Goal: Task Accomplishment & Management: Use online tool/utility

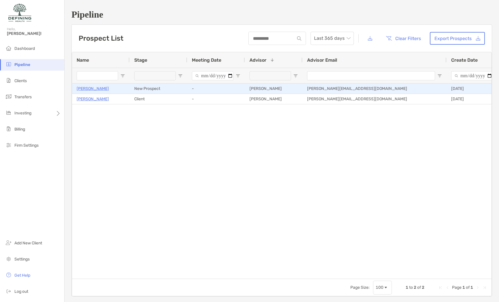
click at [122, 88] on div "[PERSON_NAME]" at bounding box center [101, 89] width 48 height 10
click at [98, 90] on p "[PERSON_NAME]" at bounding box center [93, 88] width 32 height 7
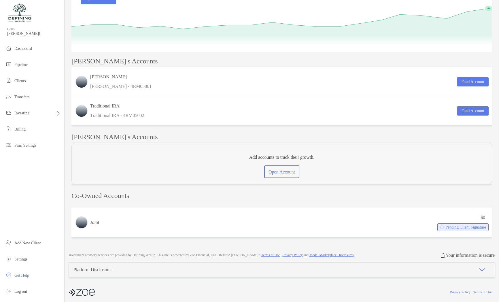
scroll to position [105, 0]
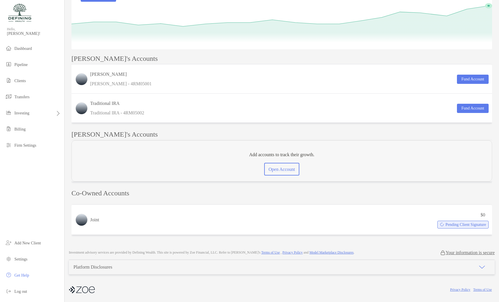
click at [477, 263] on button "button" at bounding box center [481, 267] width 25 height 14
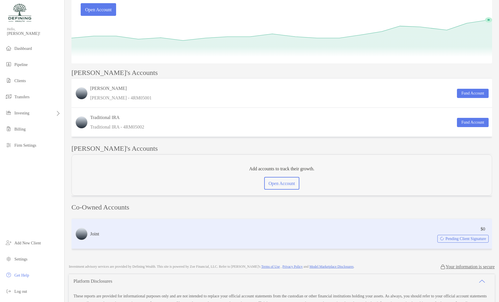
scroll to position [0, 0]
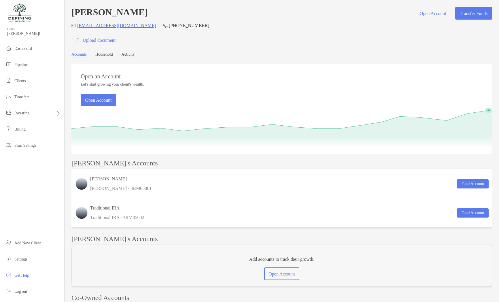
click at [190, 69] on div "Open an Account Let's start growing your client's wealth. Open Account" at bounding box center [281, 85] width 421 height 42
click at [27, 109] on div "Investing" at bounding box center [32, 113] width 64 height 12
click at [85, 124] on span "Rebalancing" at bounding box center [80, 124] width 20 height 4
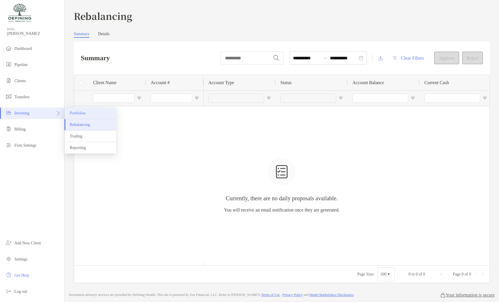
click at [81, 117] on li "Portfolios" at bounding box center [91, 113] width 52 height 12
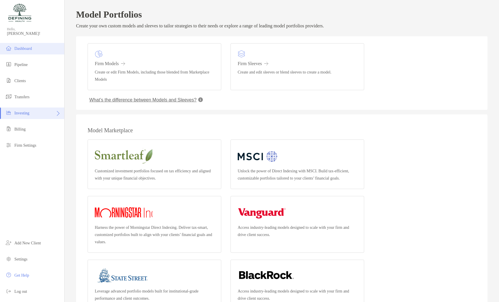
click at [43, 48] on li "Dashboard" at bounding box center [32, 49] width 64 height 12
